Goal: Complete application form: Complete application form

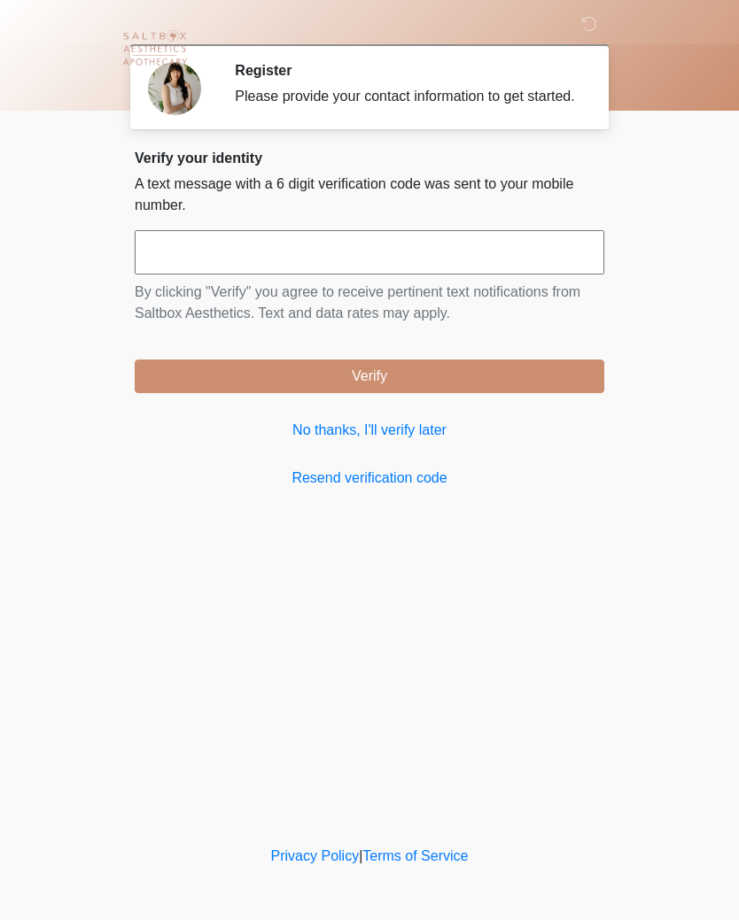
click at [429, 275] on input "text" at bounding box center [369, 252] width 469 height 44
type input "******"
click at [515, 393] on button "Verify" at bounding box center [369, 377] width 469 height 34
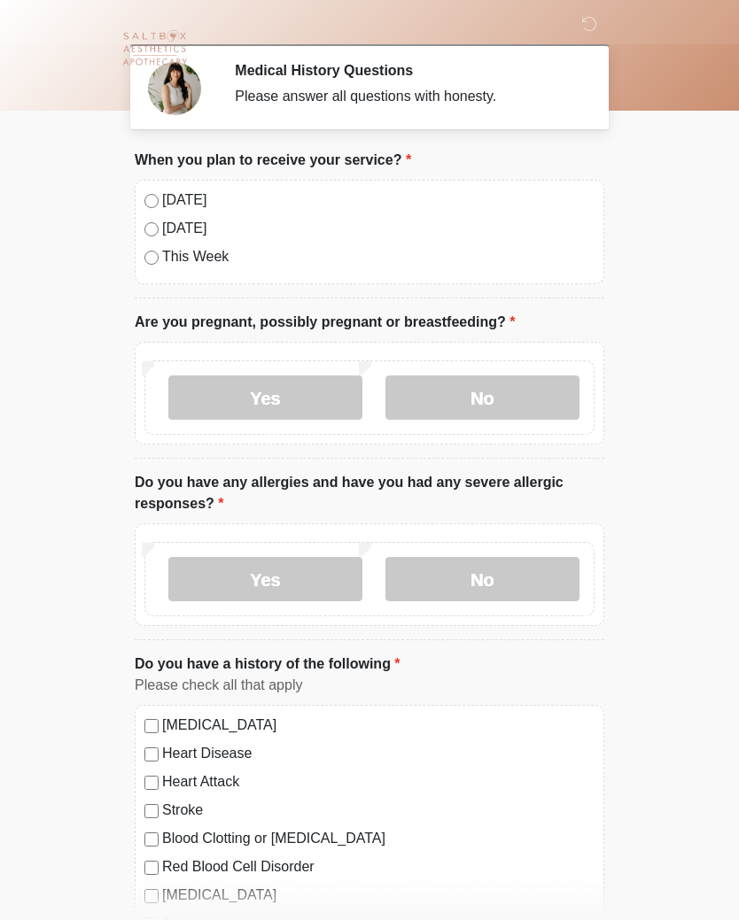
click at [147, 207] on div "[DATE]" at bounding box center [369, 200] width 450 height 21
click at [451, 403] on label "No" at bounding box center [482, 397] width 194 height 44
click at [489, 593] on label "No" at bounding box center [482, 579] width 194 height 44
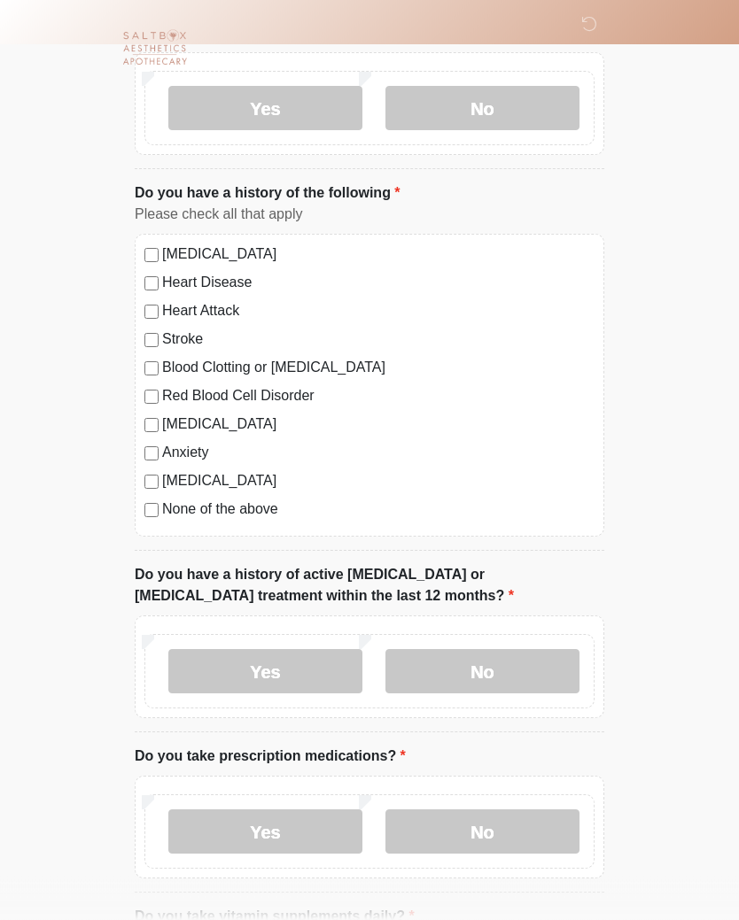
scroll to position [473, 0]
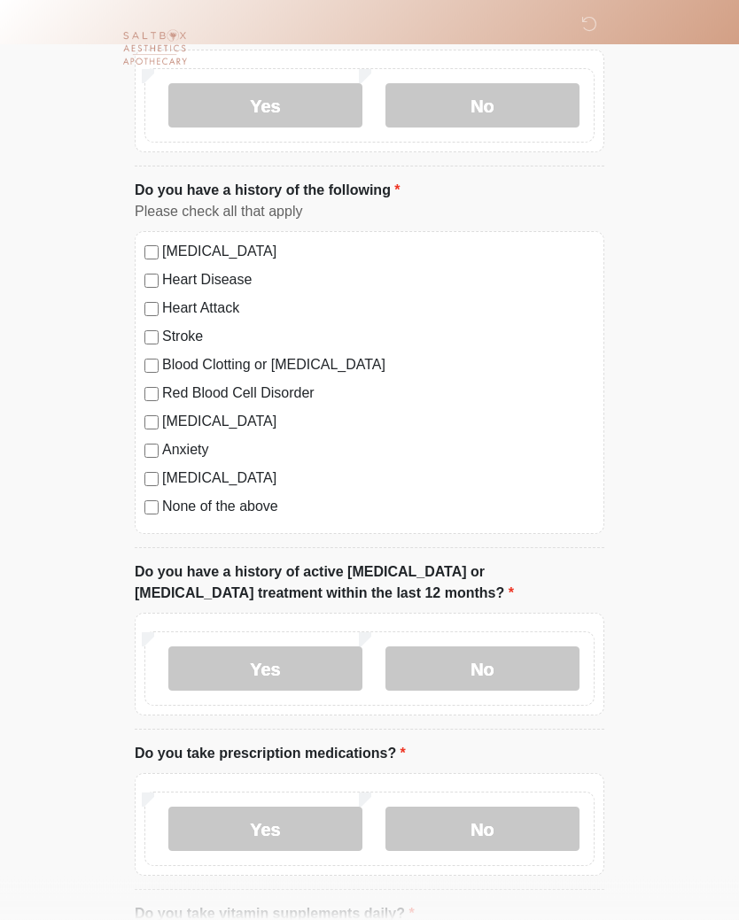
click at [245, 515] on label "None of the above" at bounding box center [378, 507] width 432 height 21
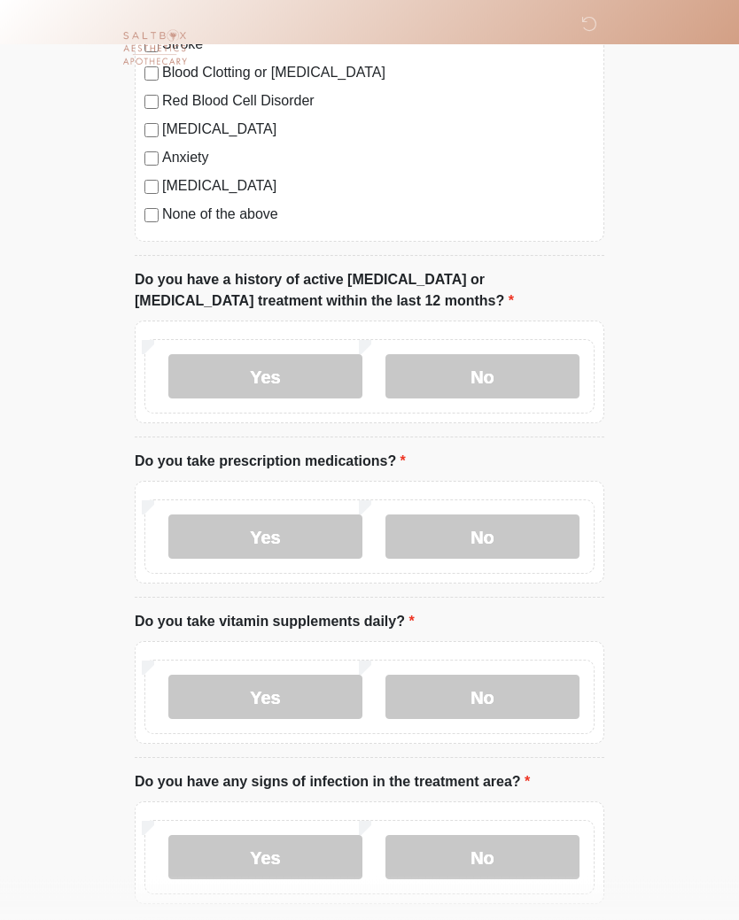
click at [530, 368] on label "No" at bounding box center [482, 377] width 194 height 44
click at [490, 521] on label "No" at bounding box center [482, 537] width 194 height 44
click at [484, 714] on label "No" at bounding box center [482, 697] width 194 height 44
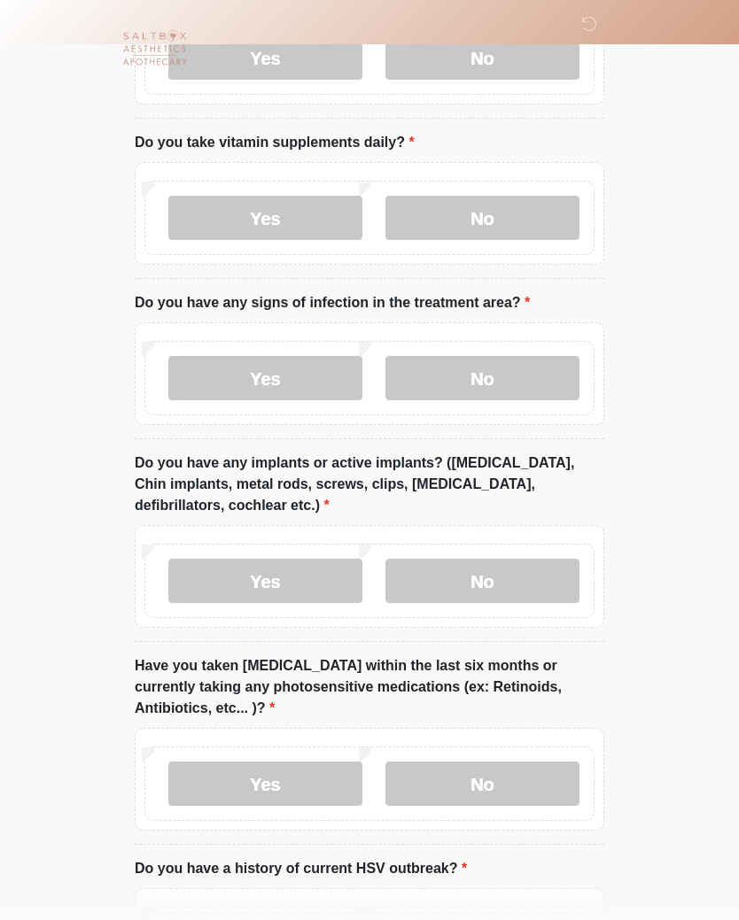
scroll to position [1264, 0]
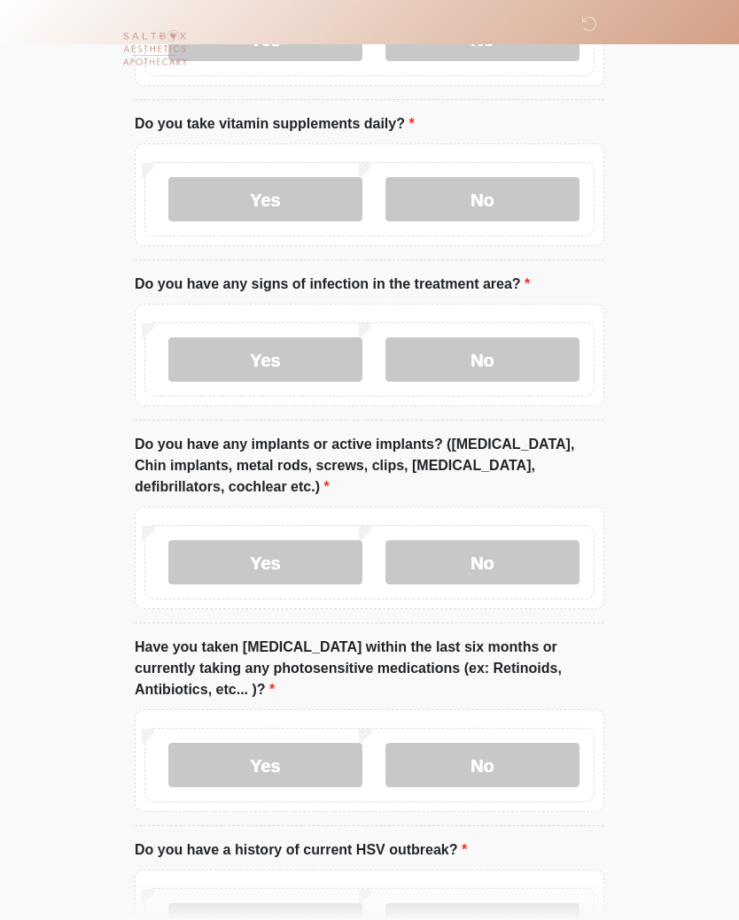
click at [516, 351] on label "No" at bounding box center [482, 359] width 194 height 44
click at [484, 569] on label "No" at bounding box center [482, 562] width 194 height 44
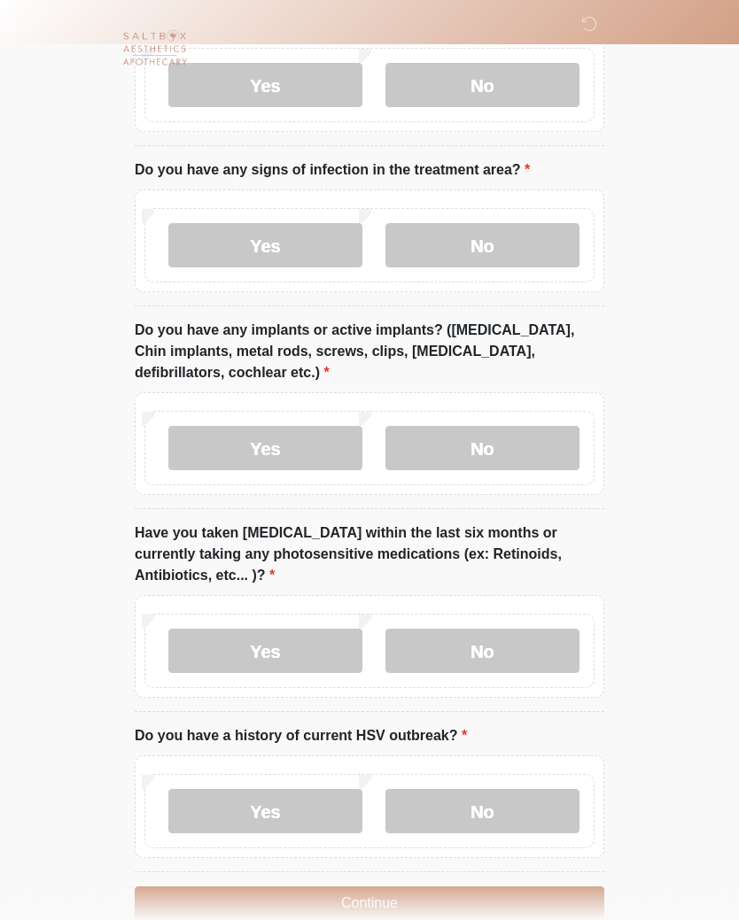
scroll to position [1440, 0]
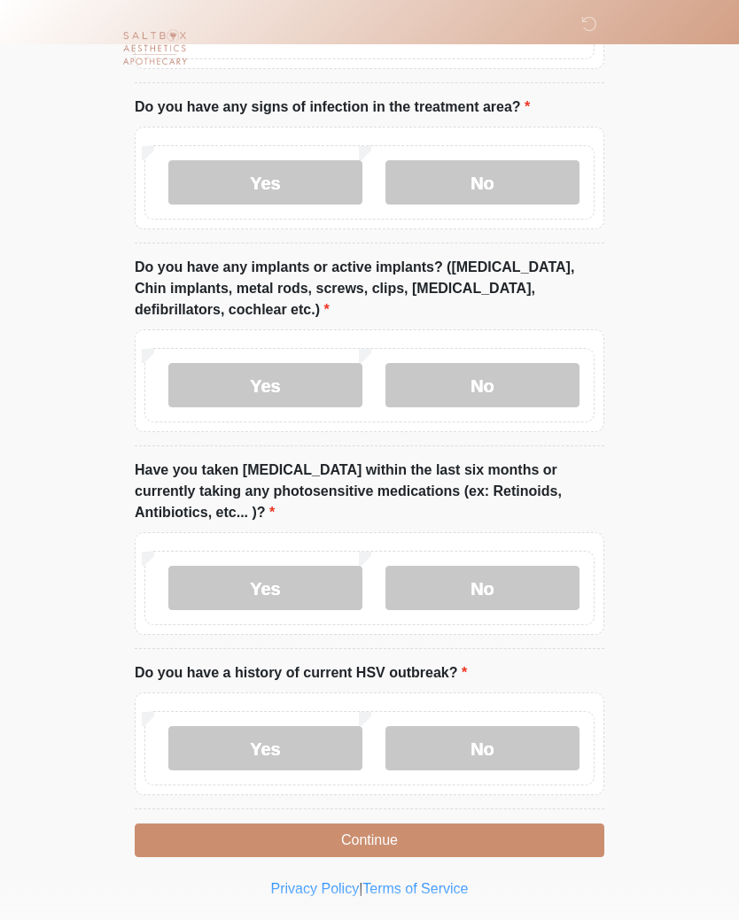
click at [532, 568] on label "No" at bounding box center [482, 589] width 194 height 44
click at [522, 737] on label "No" at bounding box center [482, 749] width 194 height 44
click at [430, 835] on button "Continue" at bounding box center [369, 841] width 469 height 34
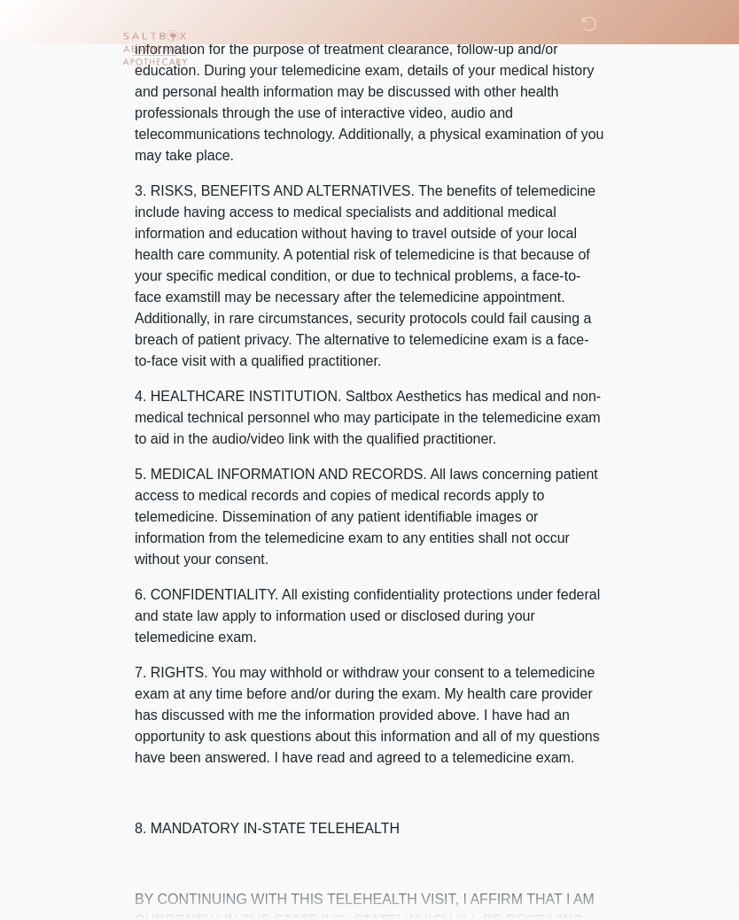
scroll to position [0, 0]
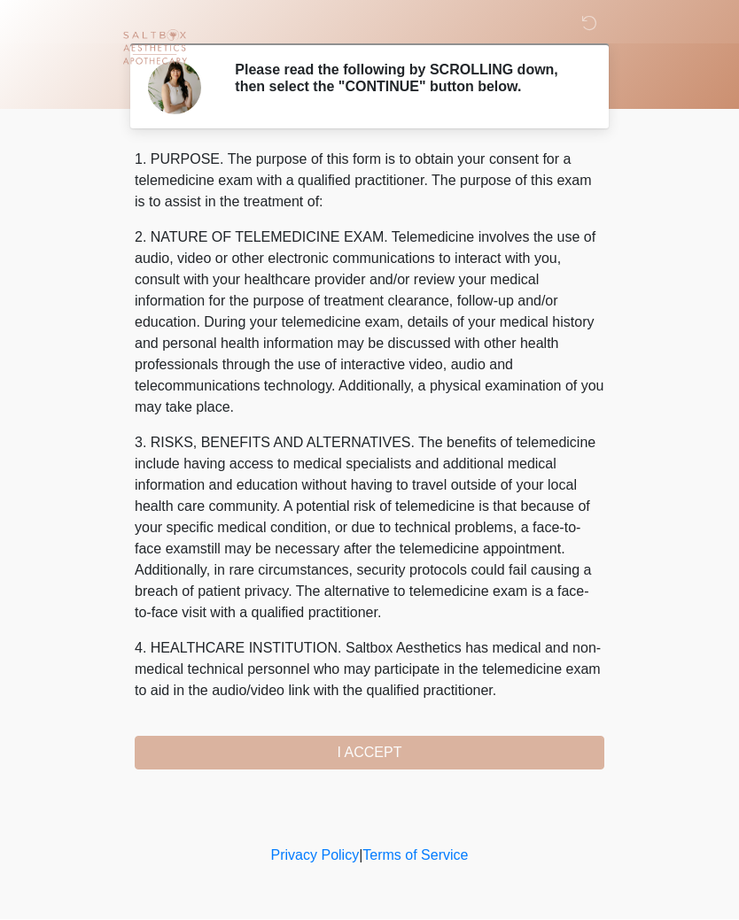
click at [460, 760] on div "1. PURPOSE. The purpose of this form is to obtain your consent for a telemedici…" at bounding box center [369, 460] width 469 height 621
click at [368, 760] on div "1. PURPOSE. The purpose of this form is to obtain your consent for a telemedici…" at bounding box center [369, 460] width 469 height 621
click at [394, 766] on div "1. PURPOSE. The purpose of this form is to obtain your consent for a telemedici…" at bounding box center [369, 460] width 469 height 621
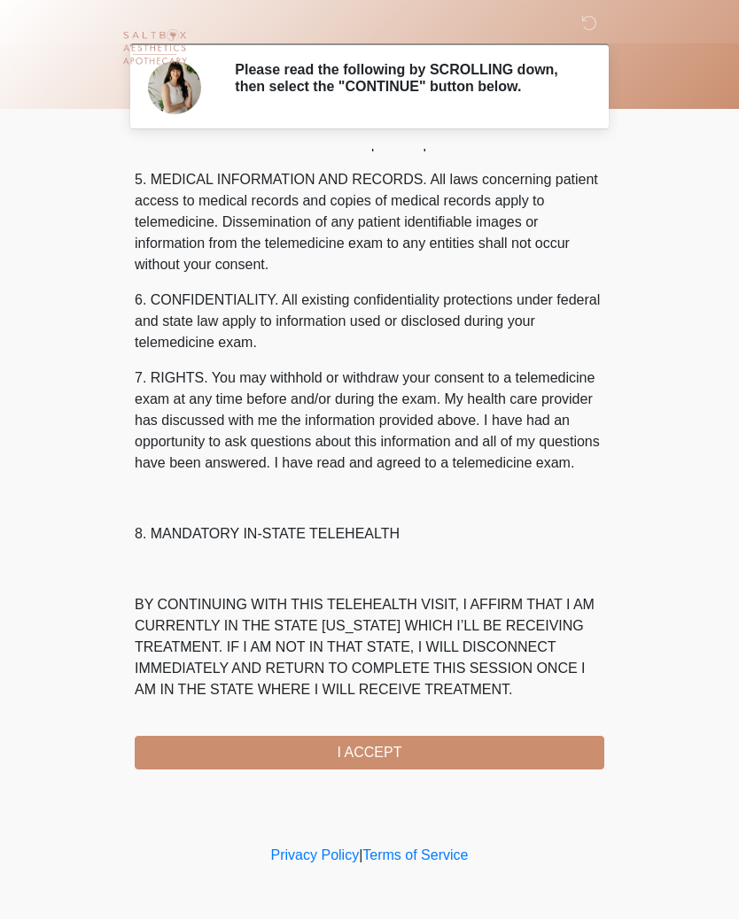
scroll to position [610, 0]
click at [408, 769] on button "I ACCEPT" at bounding box center [369, 754] width 469 height 34
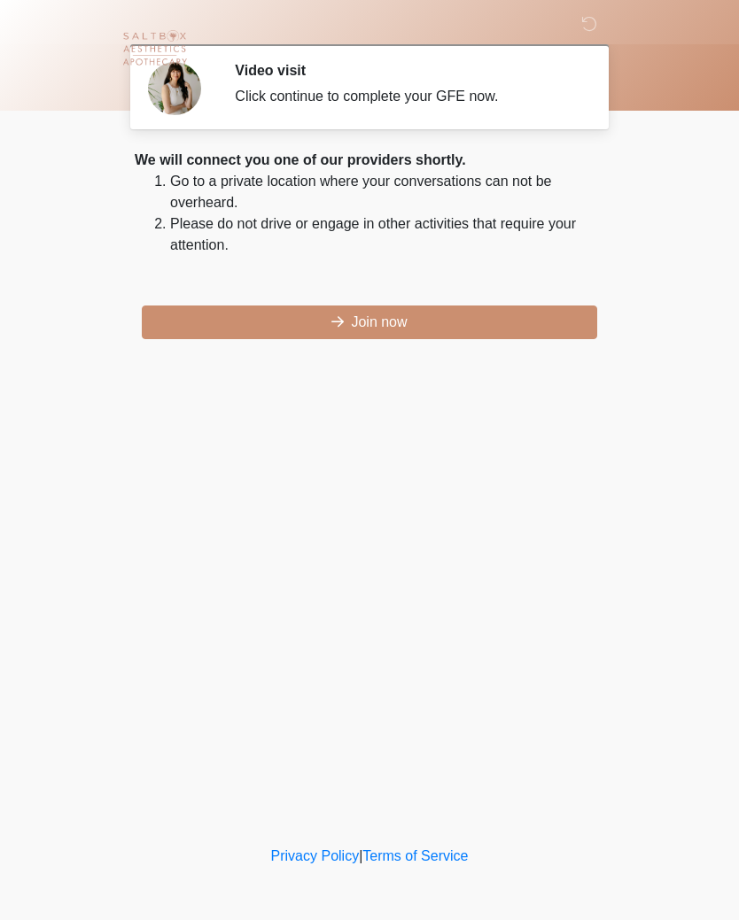
click at [445, 333] on button "Join now" at bounding box center [369, 323] width 455 height 34
